Goal: Task Accomplishment & Management: Use online tool/utility

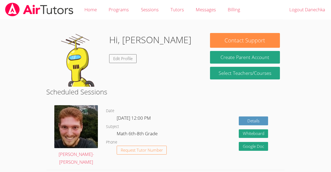
scroll to position [70, 0]
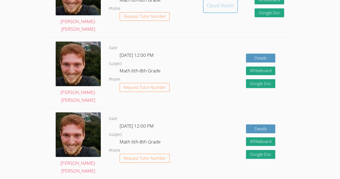
scroll to position [154, 0]
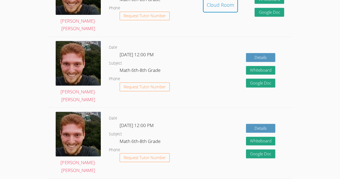
click at [196, 97] on div "Details Whiteboard Hidden Google Doc" at bounding box center [244, 72] width 98 height 70
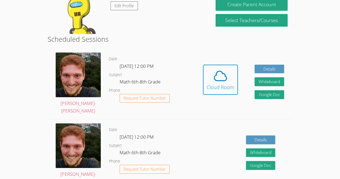
scroll to position [0, 0]
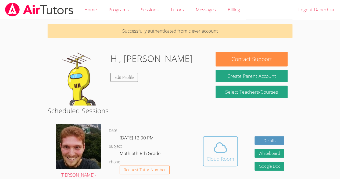
click at [223, 149] on icon at bounding box center [220, 147] width 15 height 15
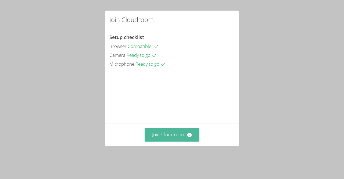
click at [177, 141] on button "Join Cloudroom" at bounding box center [172, 134] width 55 height 13
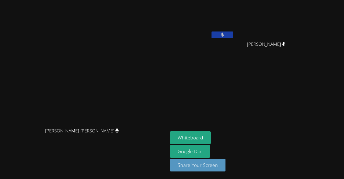
click at [233, 38] on button at bounding box center [223, 34] width 22 height 7
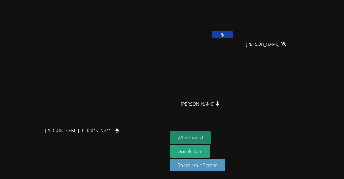
click at [211, 137] on button "Whiteboard" at bounding box center [190, 137] width 41 height 13
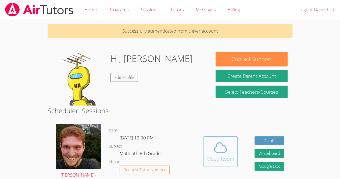
click at [216, 151] on icon at bounding box center [220, 147] width 12 height 9
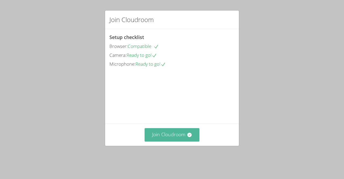
click at [181, 137] on button "Join Cloudroom" at bounding box center [172, 134] width 55 height 13
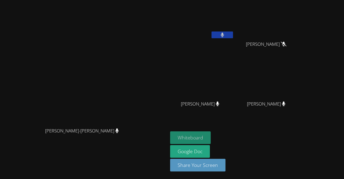
click at [211, 138] on button "Whiteboard" at bounding box center [190, 137] width 41 height 13
click at [234, 17] on video at bounding box center [202, 20] width 64 height 36
click at [233, 35] on button at bounding box center [223, 34] width 22 height 7
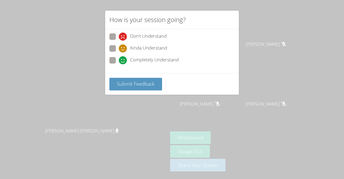
click at [116, 61] on label "Completely Understand" at bounding box center [144, 60] width 69 height 7
click at [119, 61] on input "Completely Understand" at bounding box center [121, 59] width 5 height 5
radio input "true"
click at [132, 91] on div "Submit Feedback" at bounding box center [172, 84] width 134 height 22
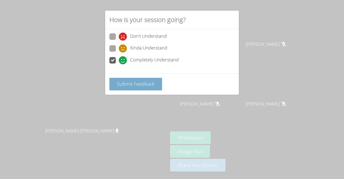
click at [131, 88] on button "Submit Feedback" at bounding box center [136, 84] width 53 height 13
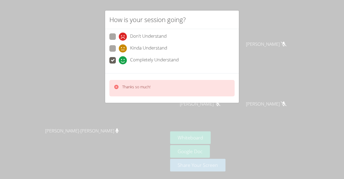
drag, startPoint x: 190, startPoint y: 91, endPoint x: 162, endPoint y: 122, distance: 41.7
click at [162, 122] on div "How is your session going? Don't Understand Kinda Understand Completely Underst…" at bounding box center [172, 89] width 344 height 179
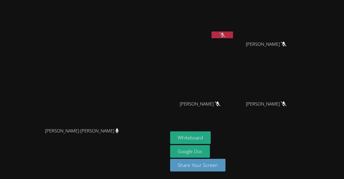
click at [234, 42] on div "Danechka Exantus" at bounding box center [202, 31] width 64 height 58
click at [234, 28] on video at bounding box center [202, 20] width 64 height 36
click at [233, 33] on button at bounding box center [223, 34] width 22 height 7
